Goal: Task Accomplishment & Management: Manage account settings

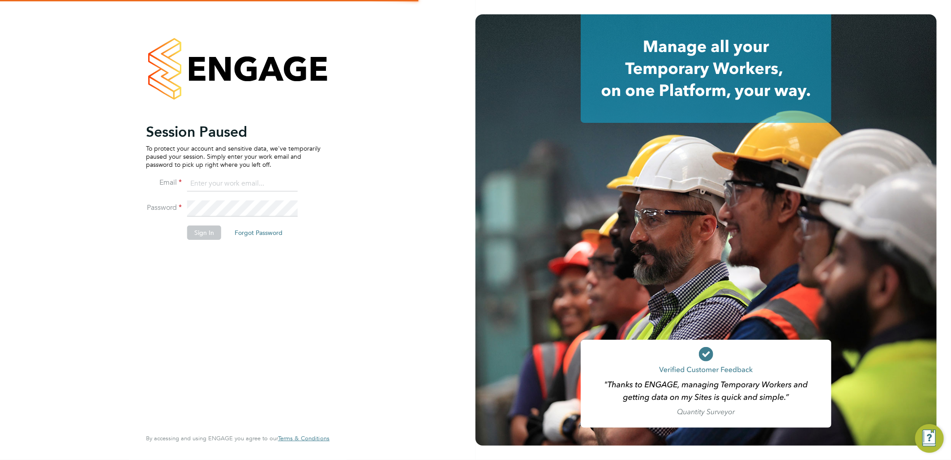
type input "ellie.page@tradelinerecruitment.co.uk"
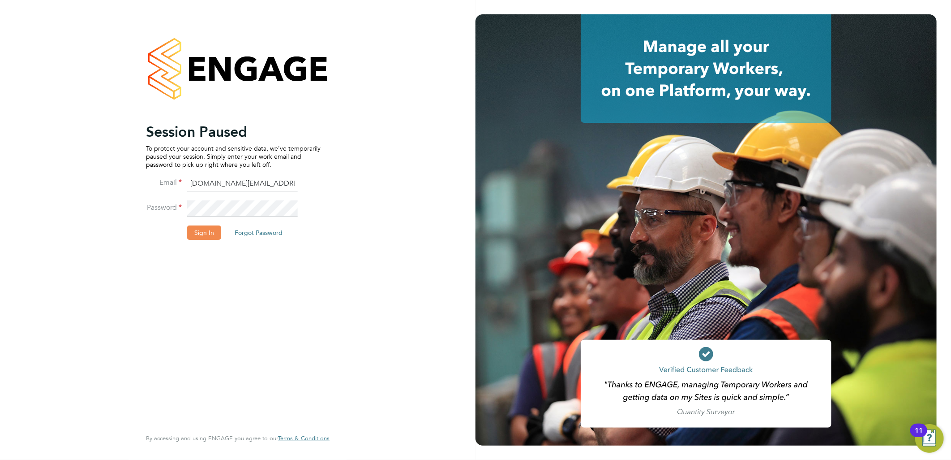
click at [214, 230] on button "Sign In" at bounding box center [204, 232] width 34 height 14
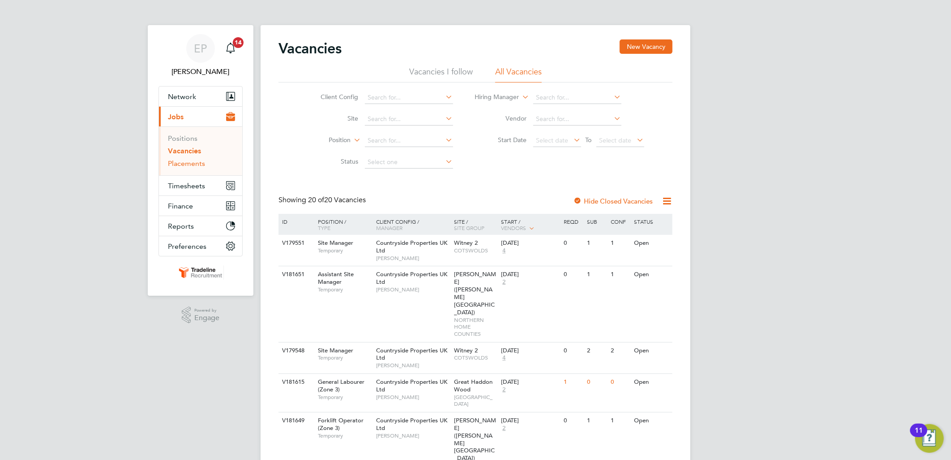
click at [203, 163] on link "Placements" at bounding box center [186, 163] width 37 height 9
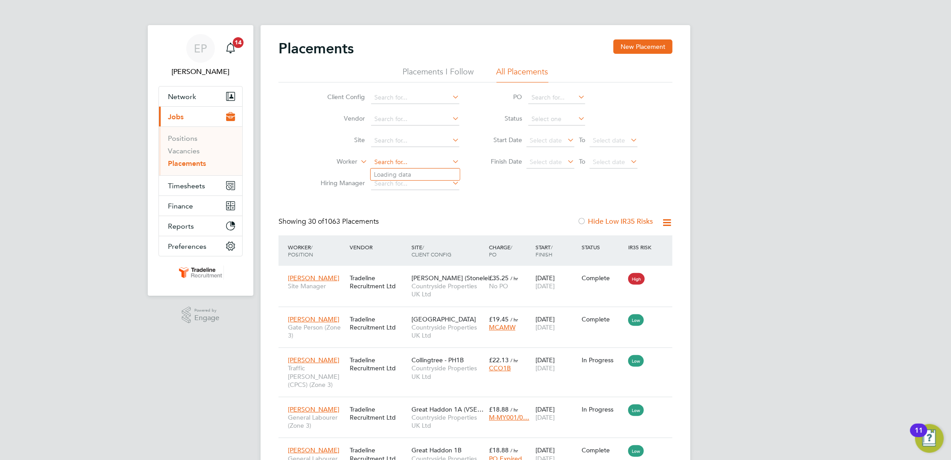
click at [400, 167] on input at bounding box center [415, 162] width 88 height 13
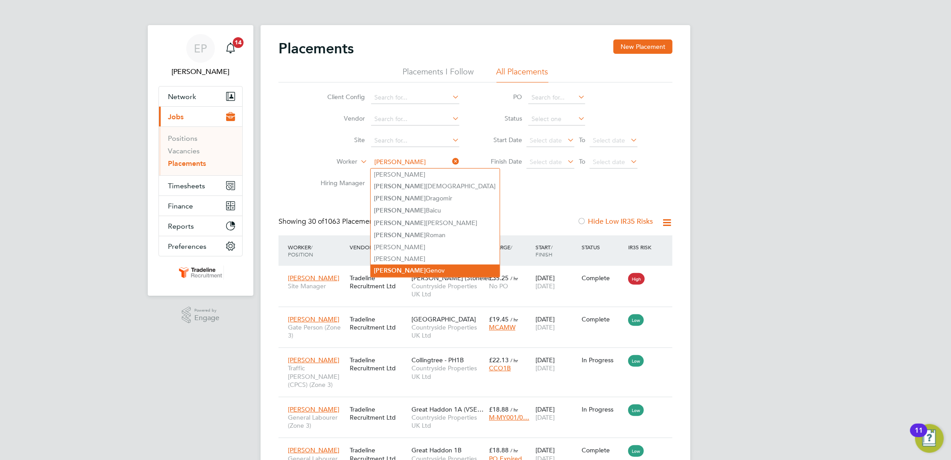
click at [416, 264] on li "Marian Genov" at bounding box center [435, 270] width 129 height 12
type input "Marian Genov"
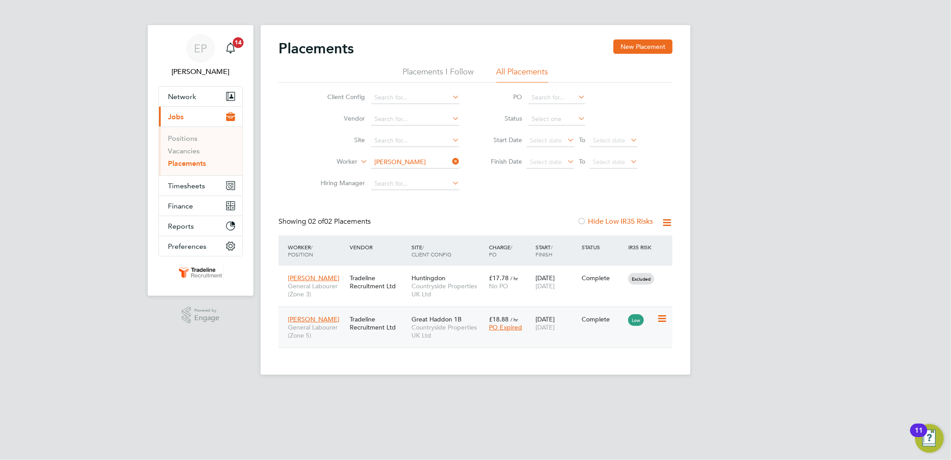
click at [555, 329] on span "19 Sep 2025" at bounding box center [545, 327] width 19 height 8
click at [451, 160] on icon at bounding box center [451, 161] width 0 height 13
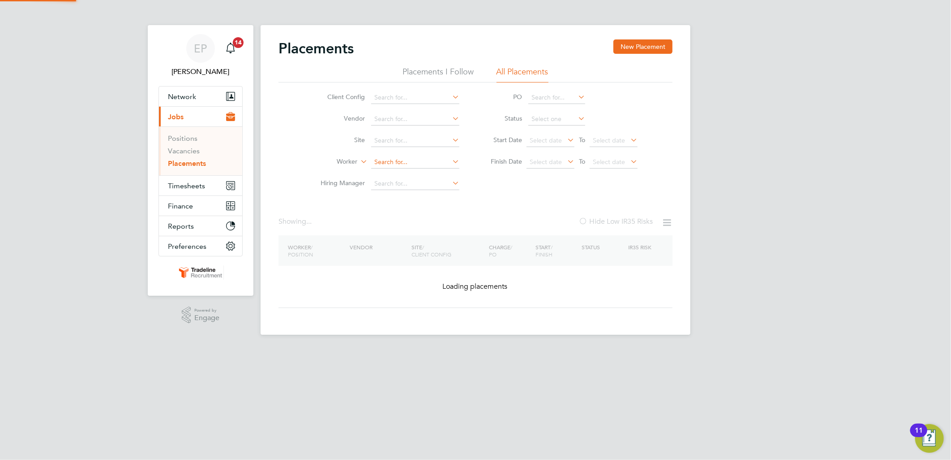
click at [411, 160] on input at bounding box center [415, 162] width 88 height 13
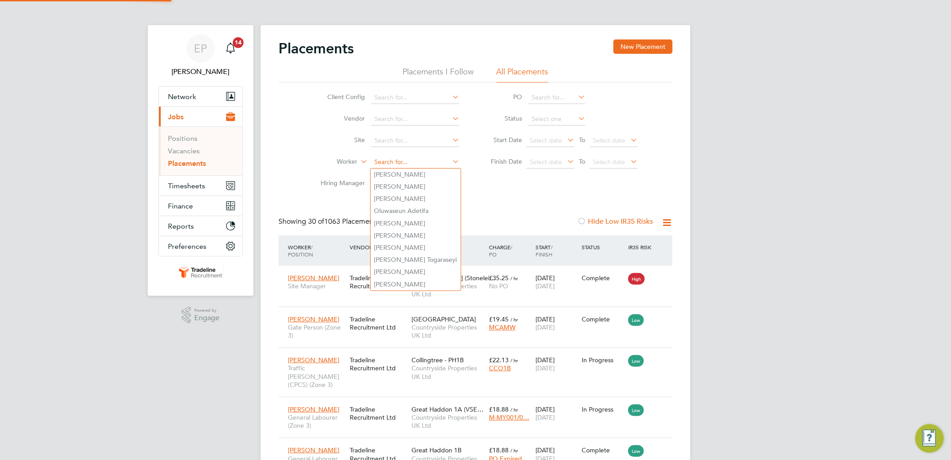
scroll to position [9, 42]
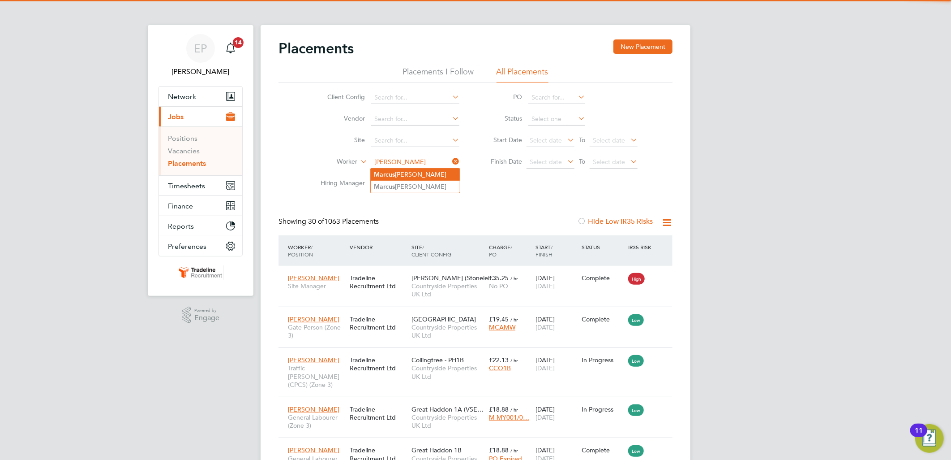
click at [423, 173] on li "Marcu s Simpson" at bounding box center [415, 174] width 89 height 12
type input "Marcus Simpson"
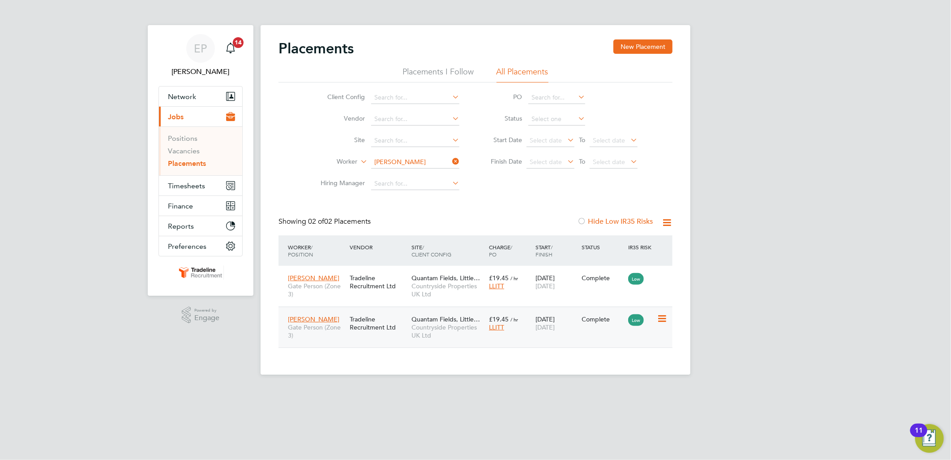
click at [581, 325] on div "Complete" at bounding box center [603, 318] width 47 height 17
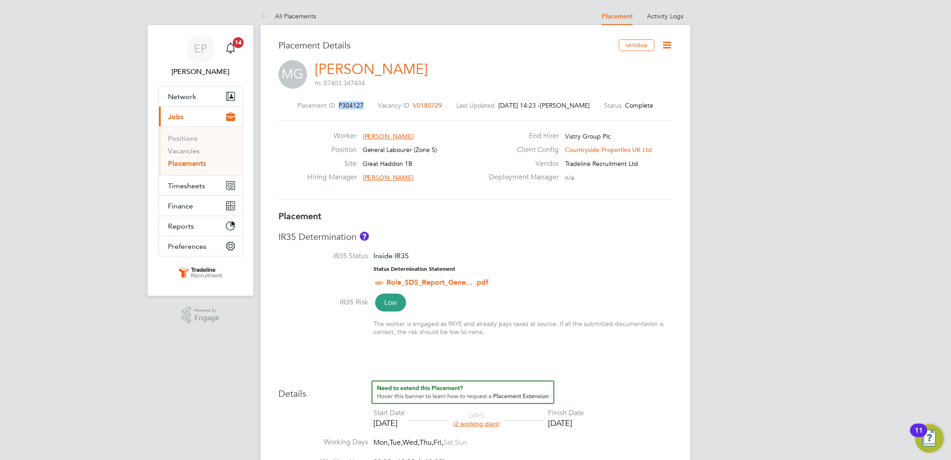
drag, startPoint x: 342, startPoint y: 104, endPoint x: 371, endPoint y: 106, distance: 28.8
click at [371, 106] on div "Placement ID P304127 Vacancy ID V0180729 Last Updated [DATE] 14:23 - [PERSON_NA…" at bounding box center [476, 105] width 394 height 8
drag, startPoint x: 370, startPoint y: 106, endPoint x: 364, endPoint y: 103, distance: 7.2
copy span "P304127"
drag, startPoint x: 333, startPoint y: 103, endPoint x: 366, endPoint y: 103, distance: 32.7
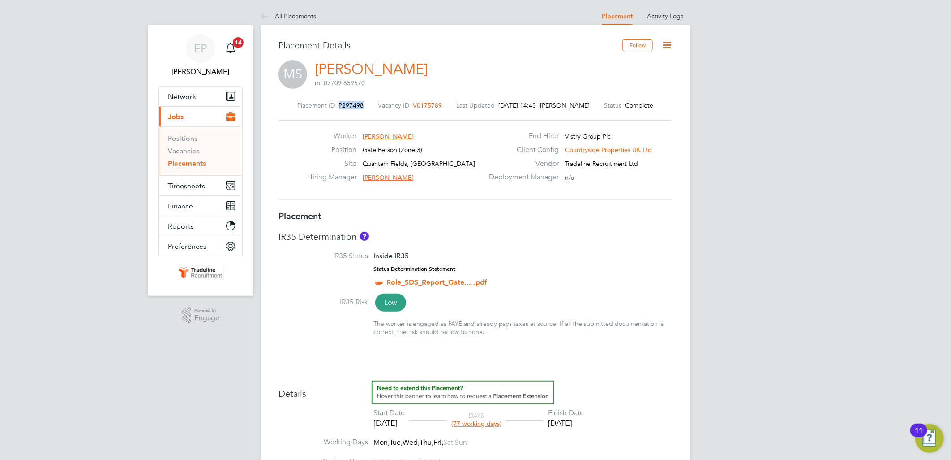
click at [366, 103] on div "Placement ID P297498 Vacancy ID V0175789 Last Updated 02 Oct 2025, 14:43 - Jemi…" at bounding box center [476, 105] width 394 height 8
drag, startPoint x: 366, startPoint y: 103, endPoint x: 352, endPoint y: 104, distance: 13.5
copy div "P297498 Vacancy ID"
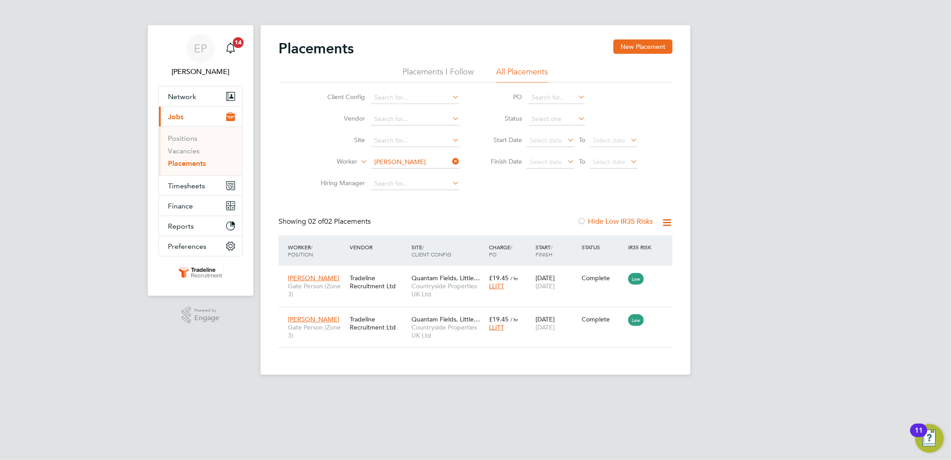
click at [451, 160] on icon at bounding box center [451, 161] width 0 height 13
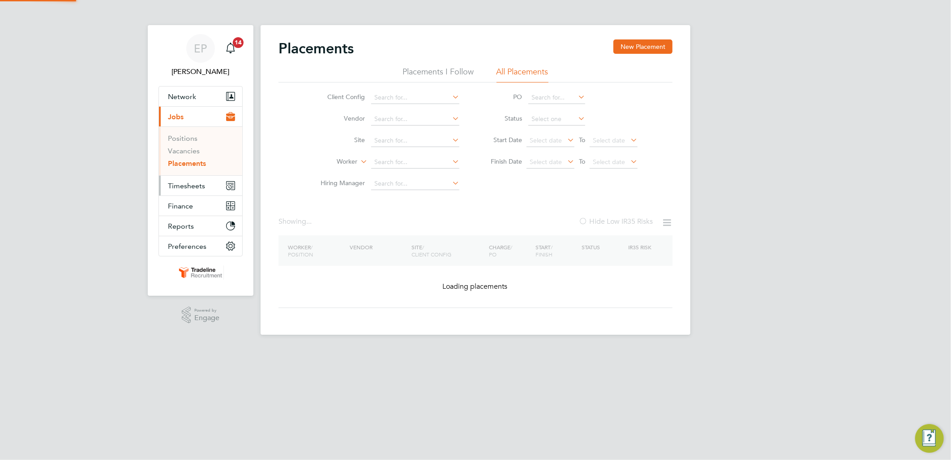
click at [196, 190] on button "Timesheets" at bounding box center [200, 186] width 83 height 20
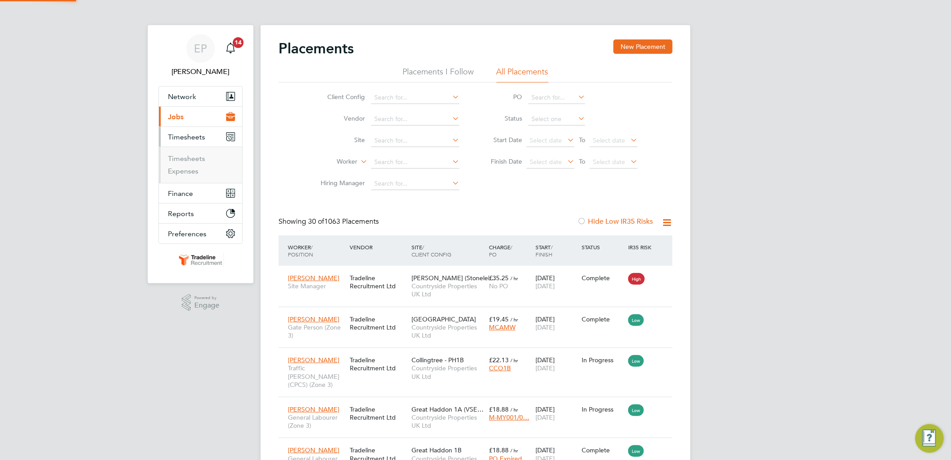
scroll to position [9, 42]
click at [195, 159] on link "Timesheets" at bounding box center [186, 158] width 37 height 9
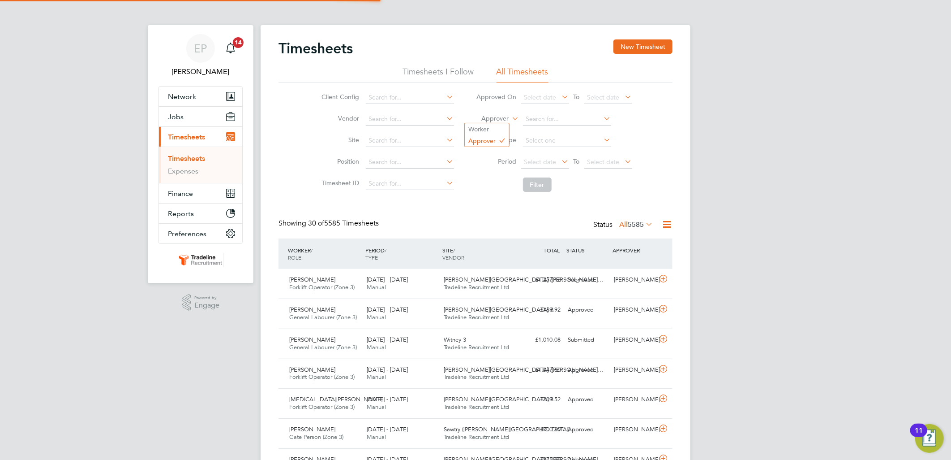
click at [511, 118] on icon at bounding box center [511, 116] width 0 height 8
click at [491, 133] on li "Worker" at bounding box center [487, 129] width 44 height 12
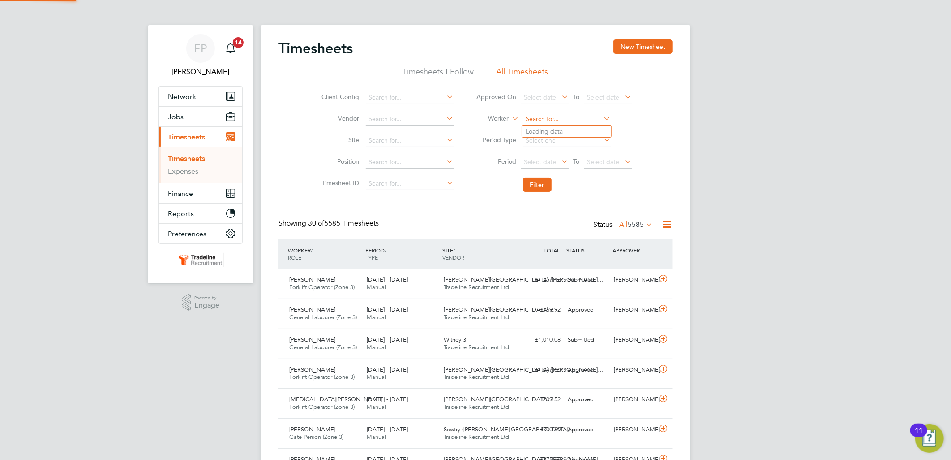
click at [549, 118] on input at bounding box center [567, 119] width 88 height 13
click at [557, 175] on li "Mark Butler" at bounding box center [568, 180] width 93 height 12
type input "[PERSON_NAME]"
click at [540, 181] on button "Filter" at bounding box center [537, 184] width 29 height 14
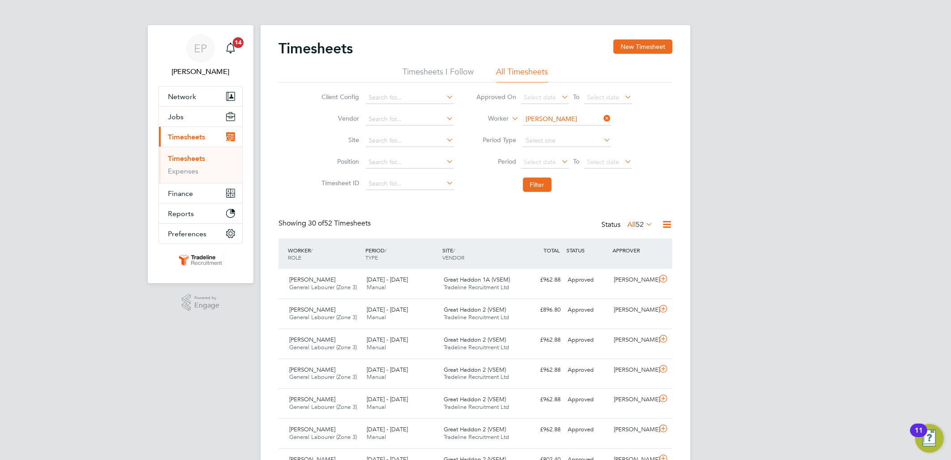
click at [602, 117] on icon at bounding box center [602, 118] width 0 height 13
click at [543, 142] on input at bounding box center [567, 140] width 88 height 13
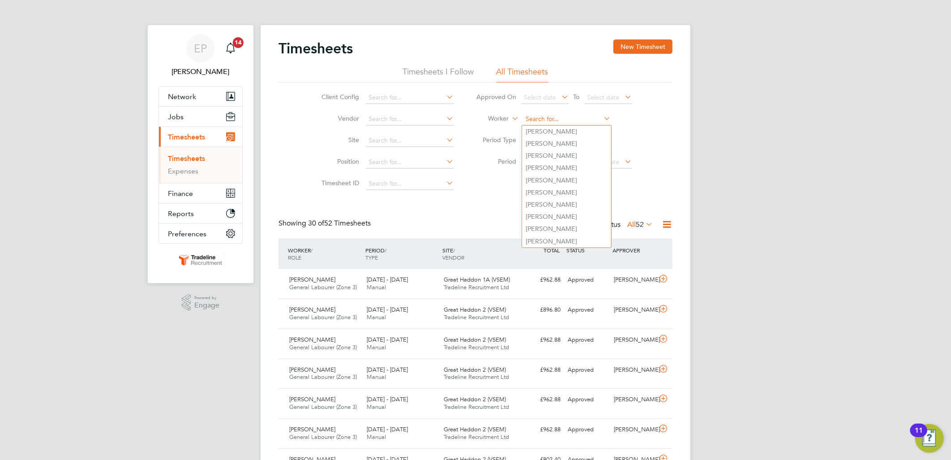
click at [530, 120] on input at bounding box center [567, 119] width 88 height 13
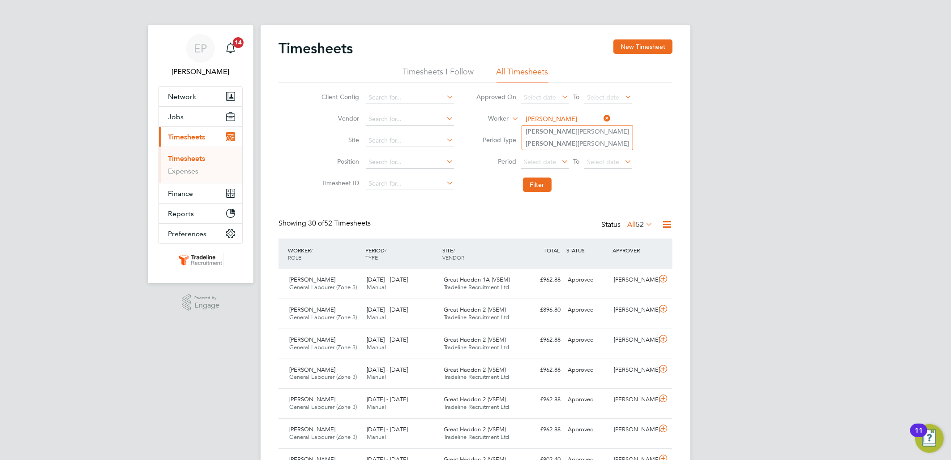
click at [535, 124] on input "TODD" at bounding box center [567, 119] width 88 height 13
click at [536, 129] on b "Todd" at bounding box center [552, 132] width 52 height 8
type input "Todd Mitchell"
click at [536, 181] on button "Filter" at bounding box center [537, 184] width 29 height 14
click at [602, 118] on icon at bounding box center [602, 118] width 0 height 13
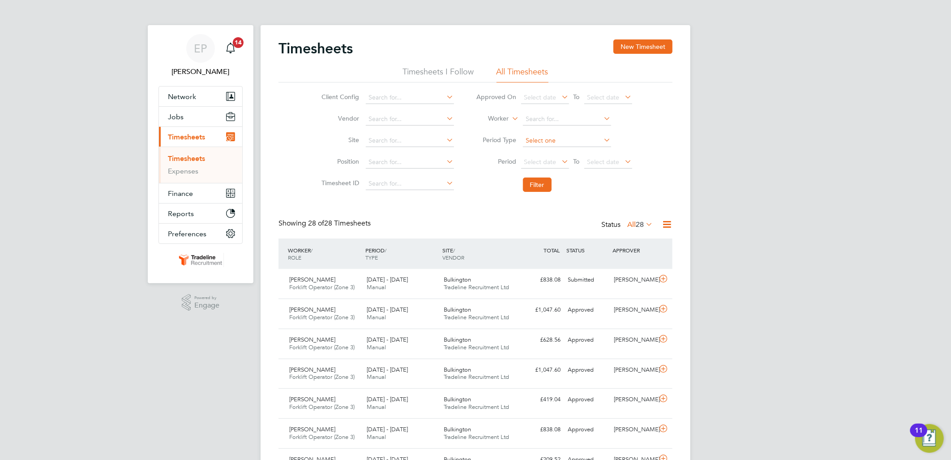
click at [538, 139] on input at bounding box center [567, 140] width 88 height 13
click at [535, 119] on input at bounding box center [567, 119] width 88 height 13
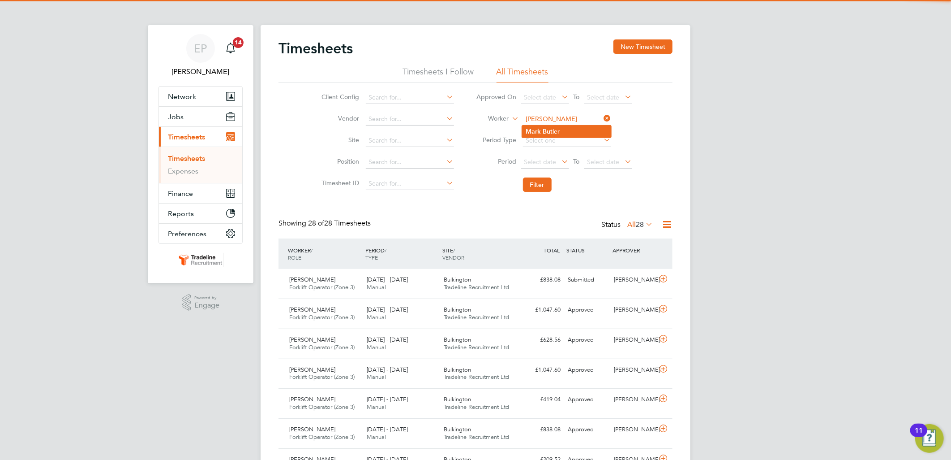
click at [563, 136] on li "Mark Bu tler" at bounding box center [566, 131] width 89 height 12
type input "[PERSON_NAME]"
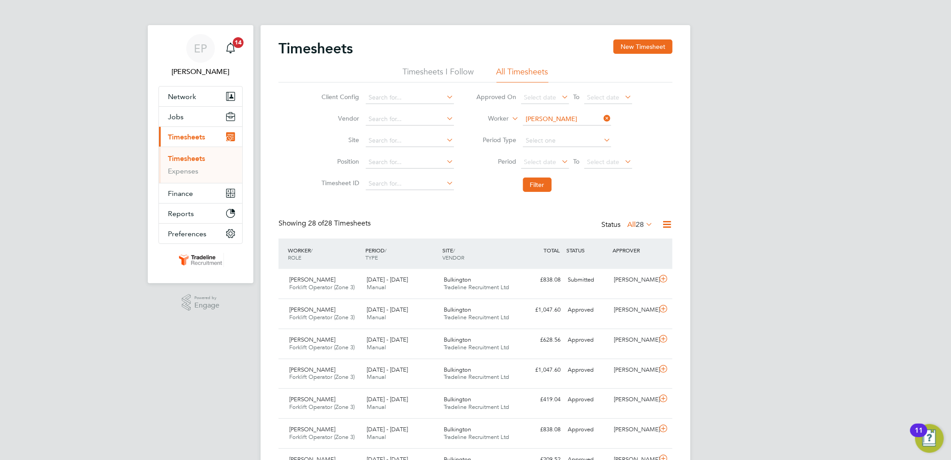
click at [540, 175] on li "Filter" at bounding box center [554, 184] width 178 height 23
click at [536, 180] on button "Filter" at bounding box center [537, 184] width 29 height 14
click at [580, 284] on div "Approved" at bounding box center [587, 279] width 47 height 15
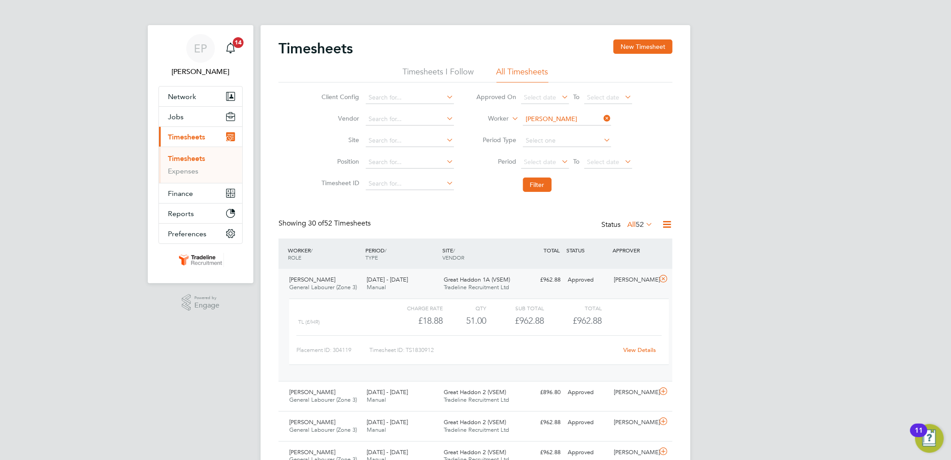
click at [654, 347] on link "View Details" at bounding box center [640, 350] width 33 height 8
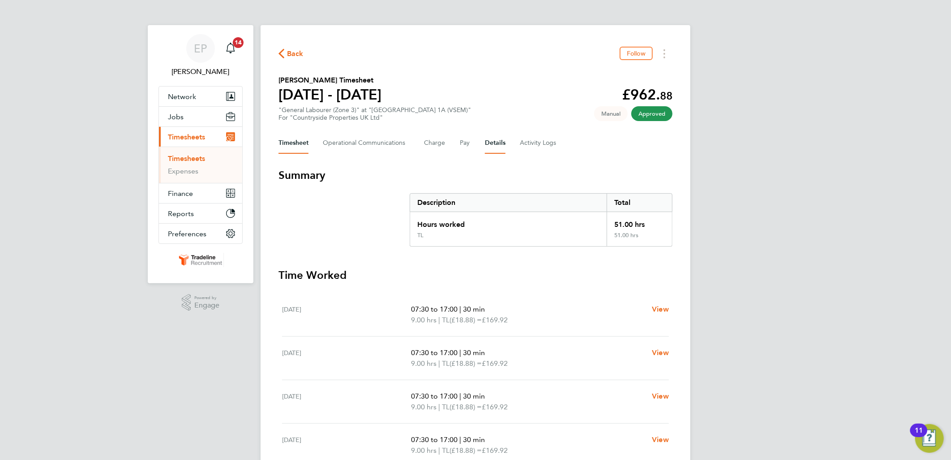
click at [492, 147] on button "Details" at bounding box center [495, 143] width 21 height 22
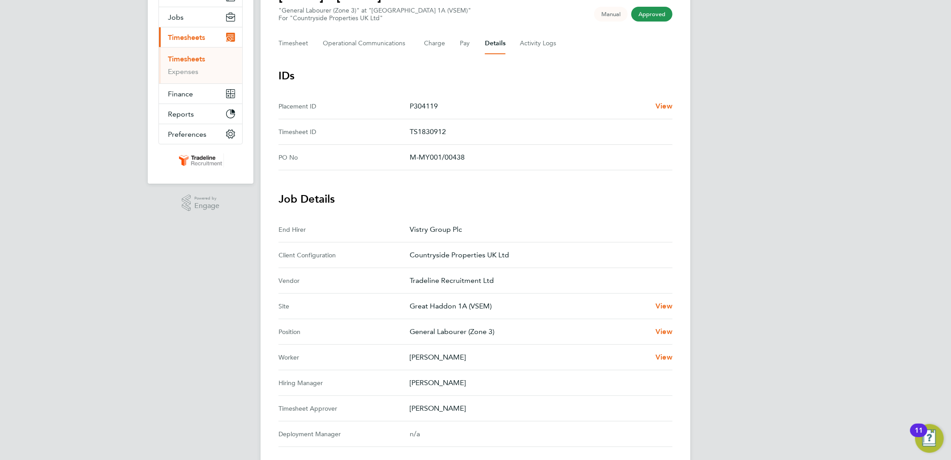
scroll to position [50, 0]
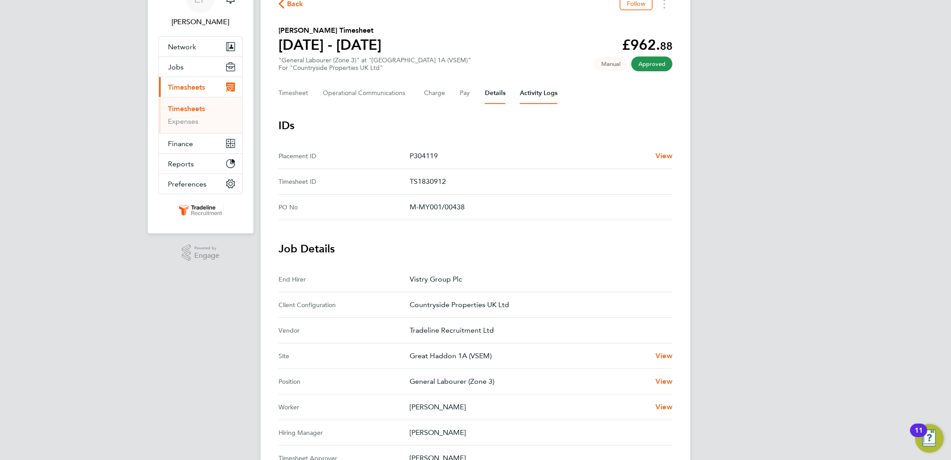
click at [539, 87] on Logs-tab "Activity Logs" at bounding box center [539, 93] width 38 height 22
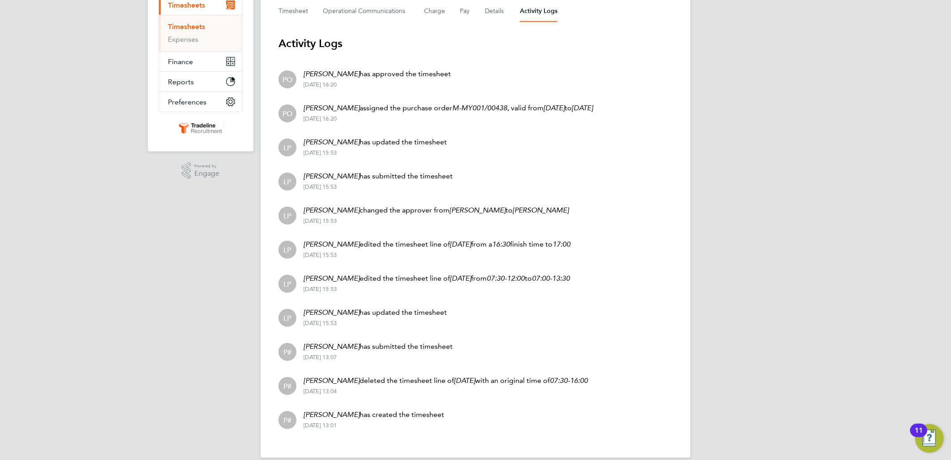
scroll to position [142, 0]
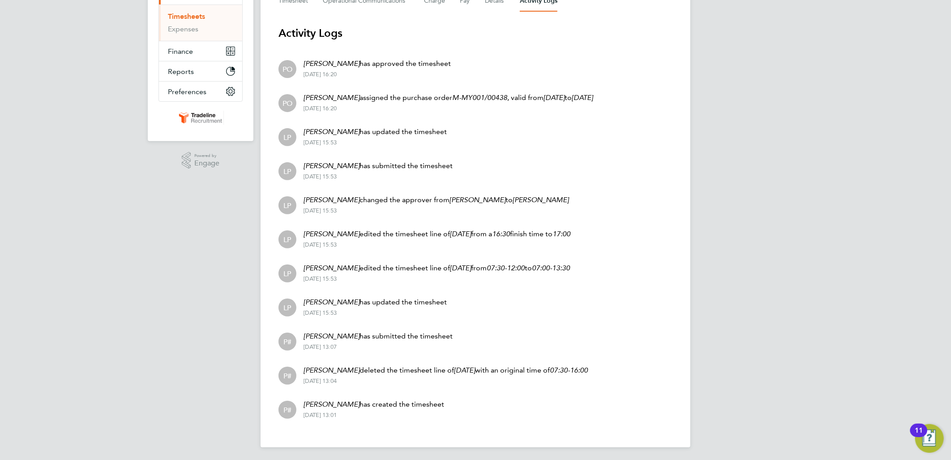
click at [498, 154] on li "LP [PERSON_NAME] has submitted the timesheet [DATE] 15:53" at bounding box center [476, 170] width 394 height 34
